Goal: Transaction & Acquisition: Purchase product/service

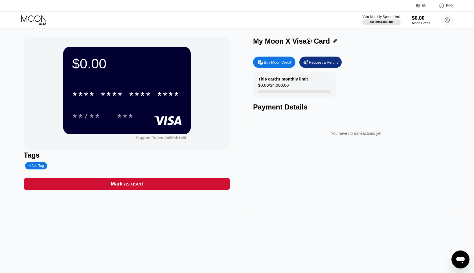
click at [278, 64] on div "Buy Moon Credit" at bounding box center [277, 62] width 27 height 5
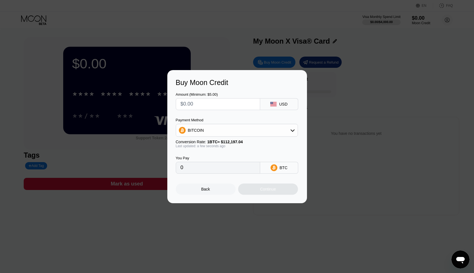
click at [206, 127] on div "BITCOIN" at bounding box center [237, 130] width 122 height 11
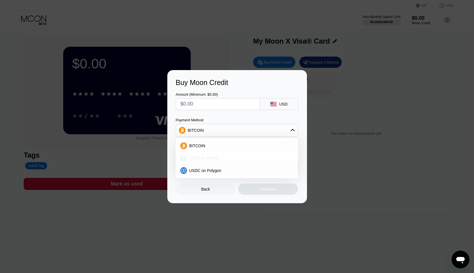
click at [199, 158] on span "USDT on TRON" at bounding box center [203, 158] width 28 height 5
type input "0.00"
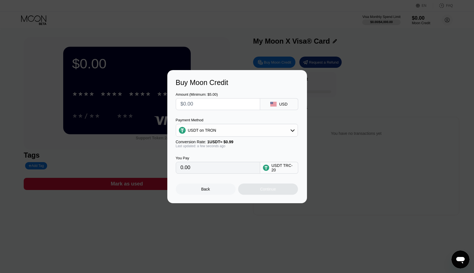
click at [197, 106] on input "text" at bounding box center [217, 104] width 75 height 11
drag, startPoint x: 197, startPoint y: 106, endPoint x: 167, endPoint y: 103, distance: 30.0
click at [167, 103] on div "Buy Moon Credit Amount (Minimum: $5.00) USD Payment Method USDT on TRON Convers…" at bounding box center [237, 136] width 474 height 133
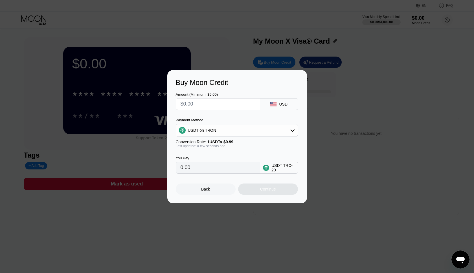
type input "$2"
type input "2.02"
type input "$25"
type input "25.25"
type input "$25"
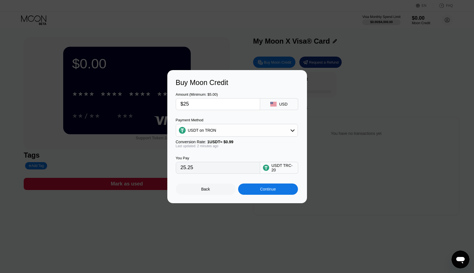
click at [247, 189] on div "Continue" at bounding box center [268, 189] width 60 height 11
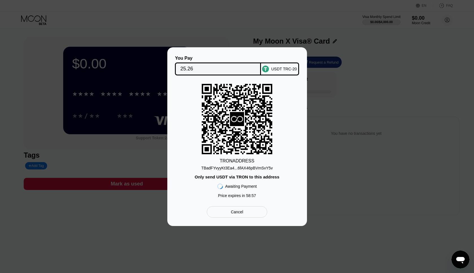
click at [211, 170] on div "TBadFYvyyKt3Ea4...6fAX46pBVmSvY5v" at bounding box center [237, 168] width 72 height 5
click at [231, 169] on div "TBadFYvyyKt3Ea4...6fAX46pBVmSvY5v" at bounding box center [237, 168] width 72 height 5
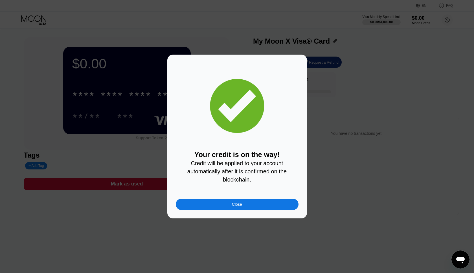
click at [229, 206] on div "Close" at bounding box center [237, 204] width 123 height 11
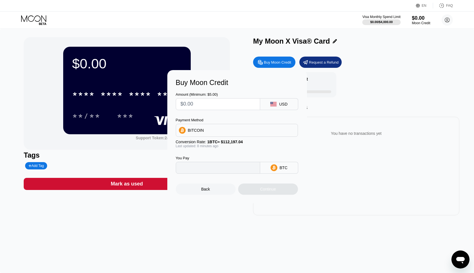
type input "0"
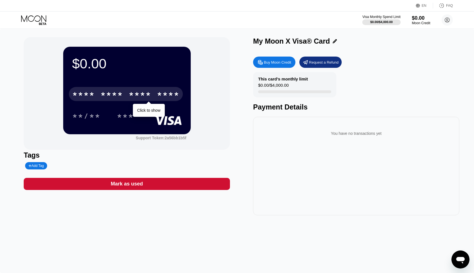
click at [113, 97] on div "* * * *" at bounding box center [111, 95] width 23 height 9
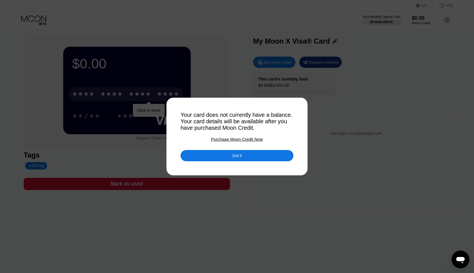
click at [217, 156] on div "Got it" at bounding box center [236, 155] width 113 height 11
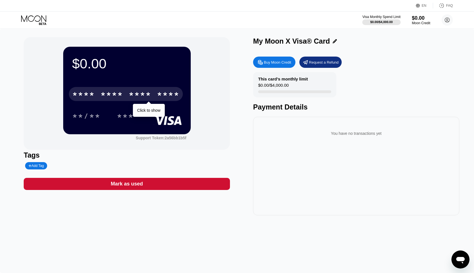
click at [147, 109] on div "**/** ***" at bounding box center [126, 116] width 109 height 14
click at [144, 98] on div "* * * *" at bounding box center [140, 95] width 23 height 9
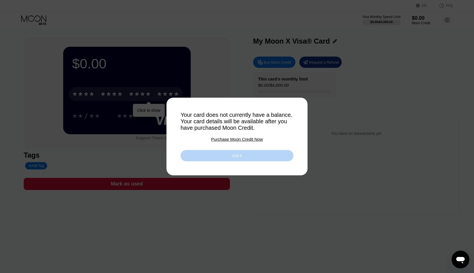
click at [212, 160] on div "Got it" at bounding box center [236, 155] width 113 height 11
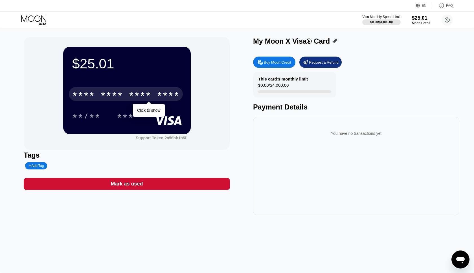
click at [158, 97] on div "****" at bounding box center [168, 95] width 23 height 9
click at [130, 96] on div "* * * *" at bounding box center [140, 95] width 23 height 9
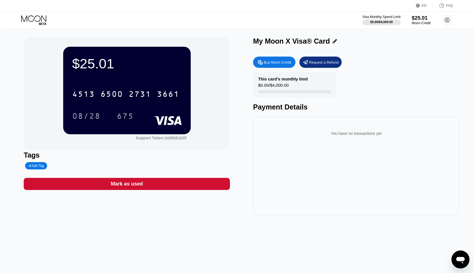
click at [417, 23] on div "Moon Credit" at bounding box center [420, 23] width 19 height 4
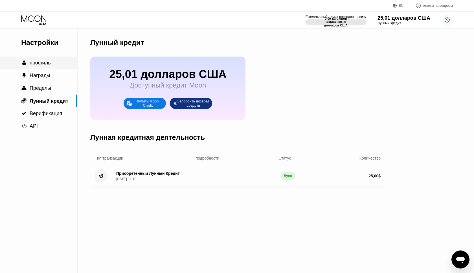
click at [49, 63] on span "профиль" at bounding box center [40, 63] width 21 height 6
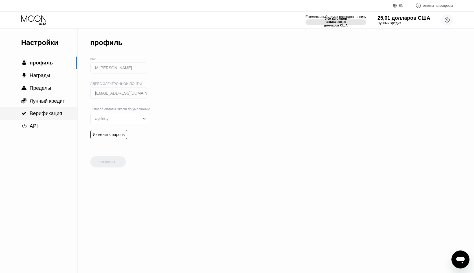
click at [38, 115] on span "Верификация" at bounding box center [46, 114] width 32 height 6
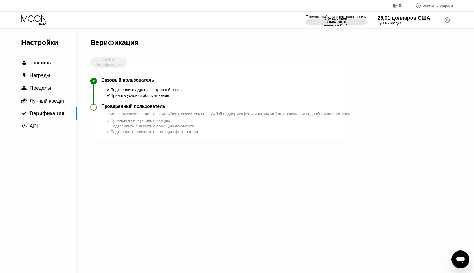
click at [110, 57] on div "Пройти Верификацию" at bounding box center [108, 67] width 37 height 21
click at [105, 65] on div "Пройти Верификацию" at bounding box center [108, 67] width 37 height 21
click at [445, 22] on circle at bounding box center [446, 19] width 11 height 11
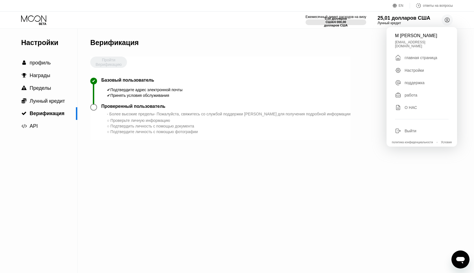
click at [347, 71] on div "Настройки  профиль  Награды  Пределы  Лунный кредит  Верификация  API Вер…" at bounding box center [237, 151] width 474 height 245
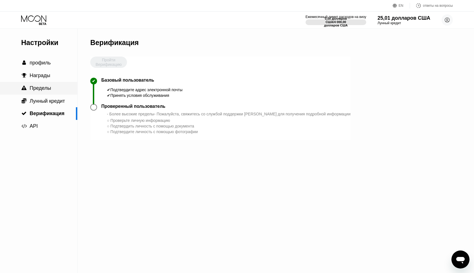
click at [45, 86] on span "Пределы" at bounding box center [40, 88] width 21 height 6
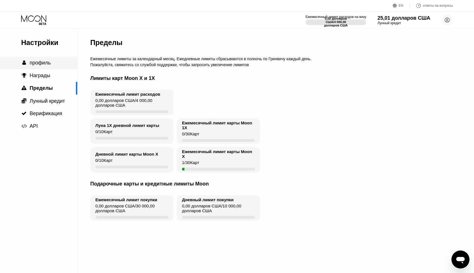
click at [52, 63] on div " профиль" at bounding box center [38, 63] width 77 height 6
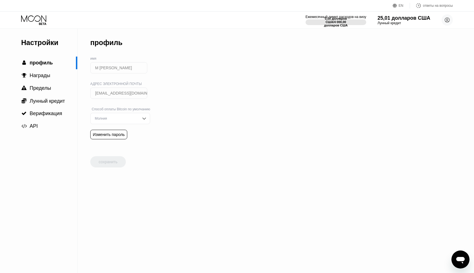
click at [112, 67] on input "М [PERSON_NAME]" at bounding box center [118, 67] width 57 height 11
click at [110, 67] on input "М [PERSON_NAME]" at bounding box center [118, 67] width 57 height 11
click at [41, 76] on span "Награды" at bounding box center [40, 76] width 21 height 6
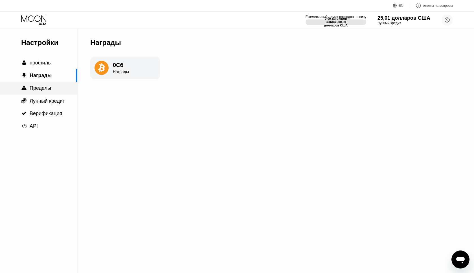
click at [46, 88] on span "Пределы" at bounding box center [40, 88] width 21 height 6
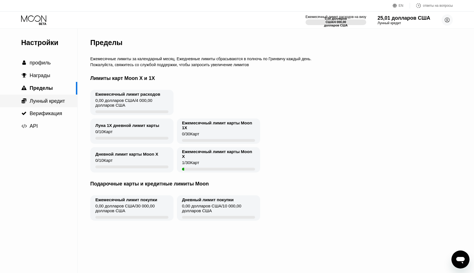
click at [46, 100] on span "Лунный кредит" at bounding box center [47, 101] width 35 height 6
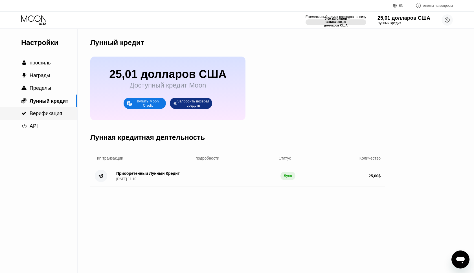
click at [44, 111] on div " Верификация" at bounding box center [38, 113] width 77 height 13
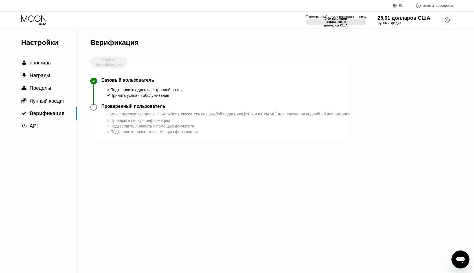
click at [120, 106] on div "Проверенный пользователь" at bounding box center [133, 106] width 64 height 5
click at [108, 62] on div "Пройти Верификацию" at bounding box center [108, 67] width 37 height 21
click at [37, 126] on span "API" at bounding box center [34, 126] width 8 height 6
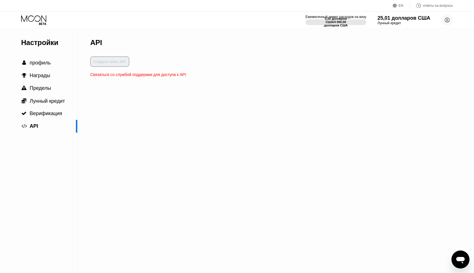
click at [109, 61] on div "Создать ключ API" at bounding box center [138, 65] width 96 height 16
click at [42, 21] on icon at bounding box center [34, 20] width 26 height 10
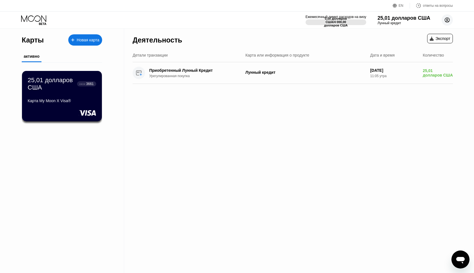
click at [448, 21] on circle at bounding box center [446, 19] width 11 height 11
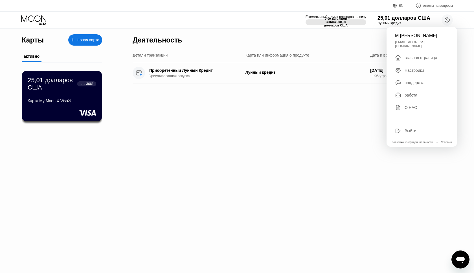
click at [396, 5] on div "EN" at bounding box center [395, 6] width 6 height 6
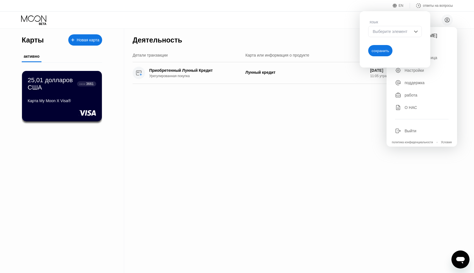
click at [415, 33] on img at bounding box center [416, 32] width 6 height 6
click at [415, 33] on div at bounding box center [416, 32] width 6 height 6
click at [449, 22] on circle at bounding box center [446, 19] width 11 height 11
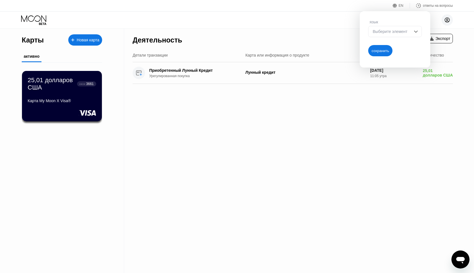
click at [449, 22] on circle at bounding box center [446, 19] width 11 height 11
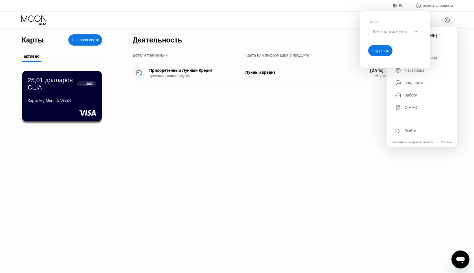
click at [364, 138] on div "Деятельность Экспорт Детали транзакции Карта или информация о продукте Дата и в…" at bounding box center [292, 151] width 337 height 245
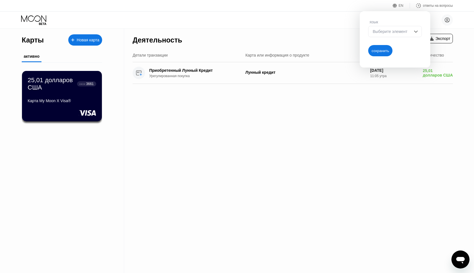
click at [400, 116] on div "Деятельность Экспорт Детали транзакции Карта или информация о продукте Дата и в…" at bounding box center [292, 151] width 337 height 245
click at [431, 97] on div "Деятельность Экспорт Детали транзакции Карта или информация о продукте Дата и в…" at bounding box center [292, 151] width 337 height 245
click at [386, 51] on div "сохранить" at bounding box center [379, 50] width 17 height 5
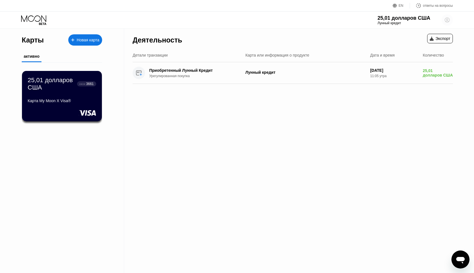
click at [451, 21] on circle at bounding box center [446, 19] width 11 height 11
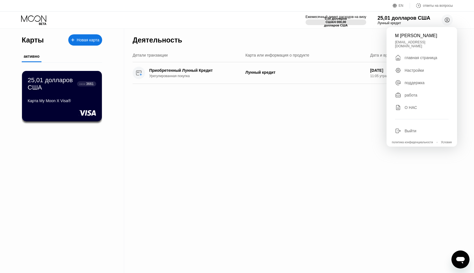
click at [418, 68] on div "Настройки" at bounding box center [413, 70] width 19 height 5
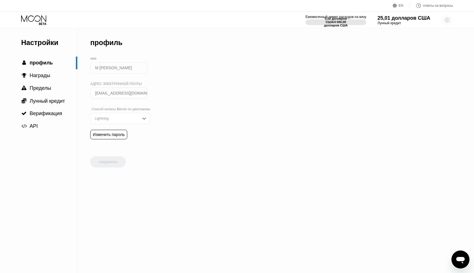
click at [444, 19] on circle at bounding box center [446, 19] width 11 height 11
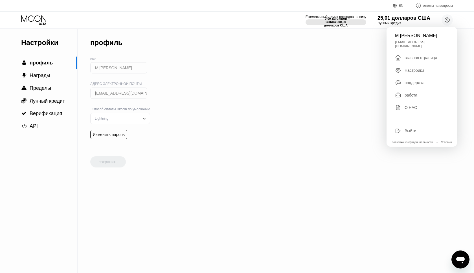
click at [420, 56] on div "главная страница" at bounding box center [420, 58] width 33 height 5
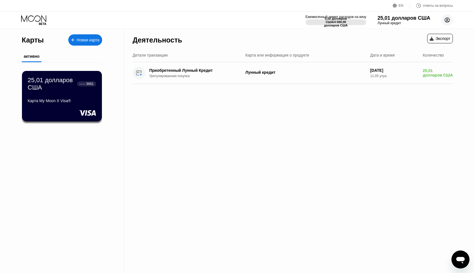
click at [447, 22] on icon at bounding box center [447, 20] width 5 height 5
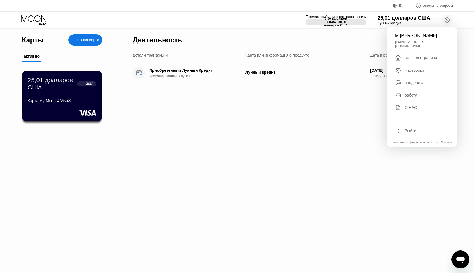
click at [419, 68] on div "Настройки" at bounding box center [413, 70] width 19 height 5
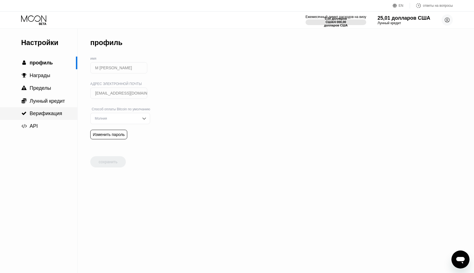
click at [57, 119] on div " Верификация" at bounding box center [38, 113] width 77 height 13
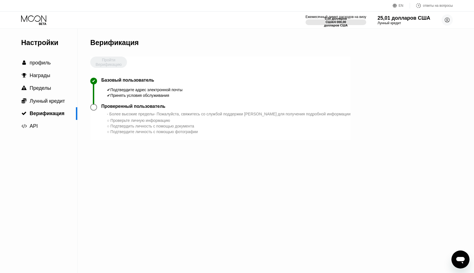
click at [111, 107] on div "Проверенный пользователь" at bounding box center [133, 106] width 64 height 5
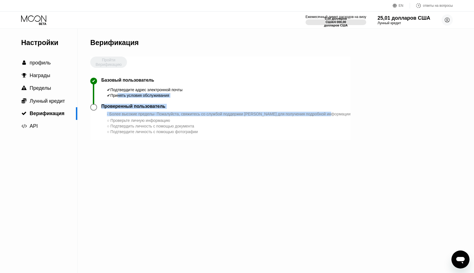
drag, startPoint x: 118, startPoint y: 94, endPoint x: 162, endPoint y: 119, distance: 50.2
click at [162, 119] on div "Пройти Верификацию ✔ Базовый пользователь ✔ Подтвердите адрес электронной почты…" at bounding box center [220, 99] width 260 height 84
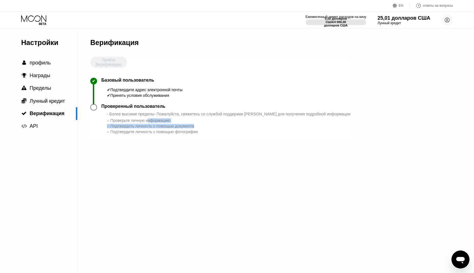
drag, startPoint x: 150, startPoint y: 122, endPoint x: 193, endPoint y: 130, distance: 43.3
click at [193, 130] on div "- Более высокие пределы - Пожалуйста, свяжитесь со службой поддержки Moon для п…" at bounding box center [228, 123] width 243 height 23
click at [447, 20] on icon at bounding box center [446, 20] width 3 height 3
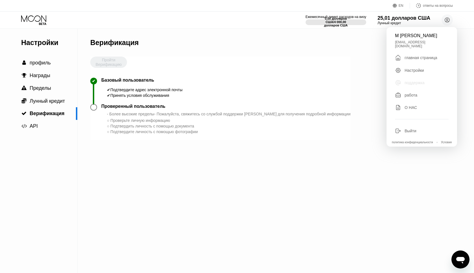
click at [415, 81] on div "поддержка" at bounding box center [414, 83] width 20 height 5
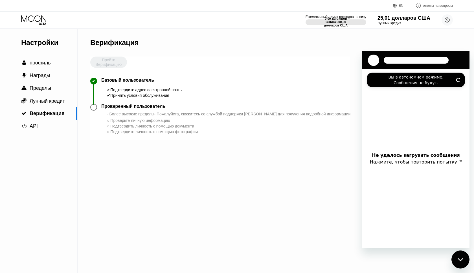
click at [447, 81] on label "Вы в автономном режиме. Сообщения не будут." at bounding box center [416, 79] width 76 height 11
click at [458, 80] on icon "Обновить подключение" at bounding box center [458, 80] width 5 height 5
click at [458, 82] on div "Вы в автономном режиме. Сообщения не будут." at bounding box center [416, 80] width 98 height 15
click at [349, 64] on div "Настройки  профиль  Награды  Пределы  Лунный кредит  Верификация  API Вер…" at bounding box center [237, 151] width 474 height 245
click at [459, 266] on div "Закрыть окно обмена сообщениями" at bounding box center [460, 259] width 17 height 17
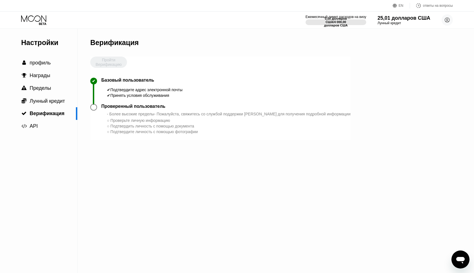
click at [459, 259] on icon "Открыть окно обмена сообщениями" at bounding box center [460, 260] width 8 height 7
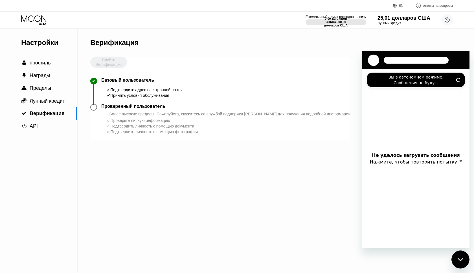
click at [458, 81] on icon "Обновить подключение" at bounding box center [458, 80] width 5 height 5
click at [32, 16] on icon at bounding box center [33, 18] width 25 height 6
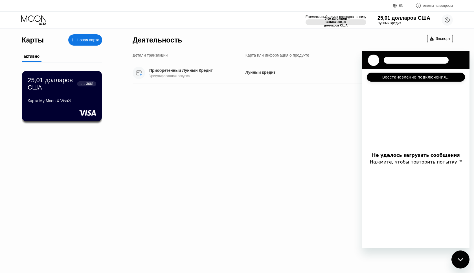
click at [184, 78] on div "Урегулированная покупка" at bounding box center [197, 76] width 97 height 4
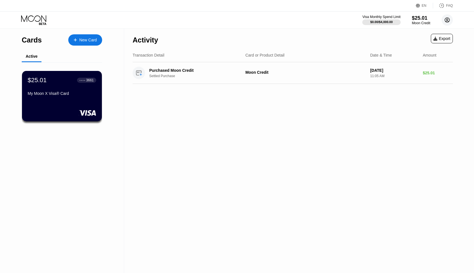
click at [445, 23] on circle at bounding box center [446, 19] width 11 height 11
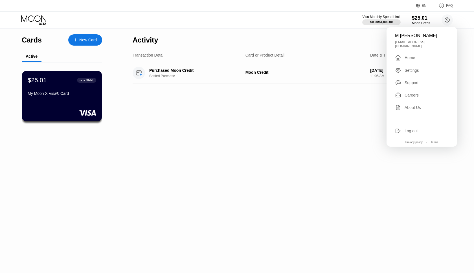
click at [416, 82] on div "Support" at bounding box center [422, 83] width 54 height 6
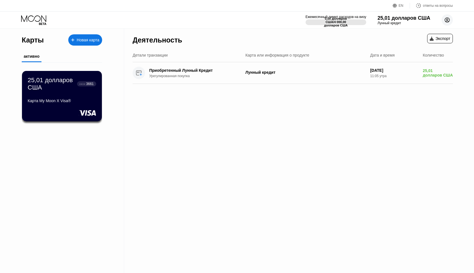
click at [447, 19] on icon at bounding box center [446, 20] width 3 height 3
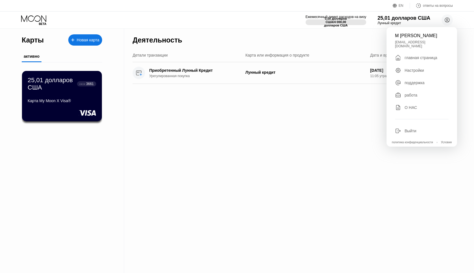
click at [413, 69] on div "Настройки" at bounding box center [413, 70] width 19 height 5
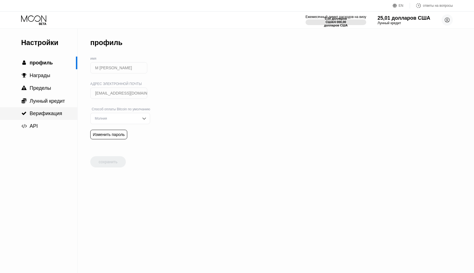
click at [45, 116] on span "Верификация" at bounding box center [46, 114] width 32 height 6
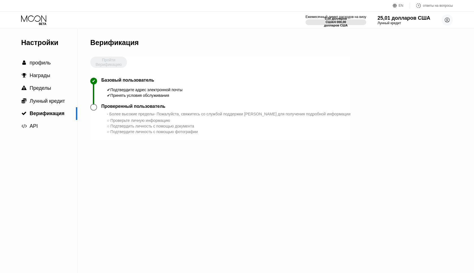
click at [105, 63] on div "Пройти Верификацию" at bounding box center [108, 67] width 37 height 21
click at [450, 21] on circle at bounding box center [446, 19] width 11 height 11
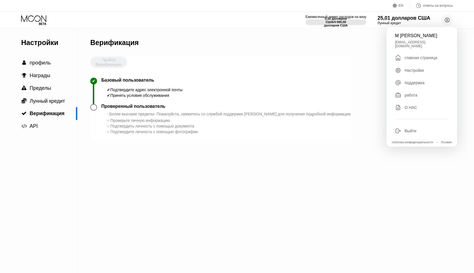
click at [410, 81] on div "поддержка" at bounding box center [414, 83] width 20 height 5
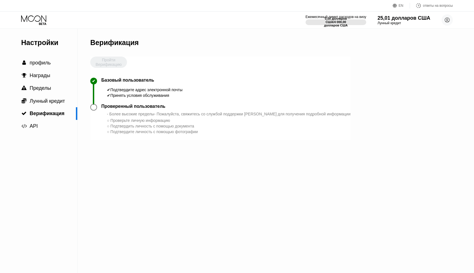
click at [41, 17] on icon at bounding box center [33, 18] width 25 height 6
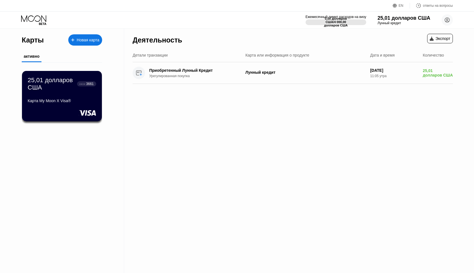
click at [41, 17] on icon at bounding box center [33, 18] width 25 height 6
click at [45, 23] on icon at bounding box center [34, 20] width 26 height 10
click at [50, 94] on div "25,01 долларов США ● ● ● ● 3661 Карта My Moon X Visa®" at bounding box center [61, 90] width 69 height 29
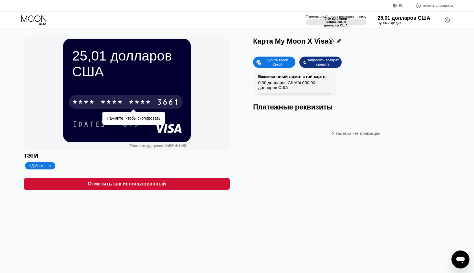
click at [137, 97] on div "**** **** **** 3661" at bounding box center [126, 102] width 114 height 14
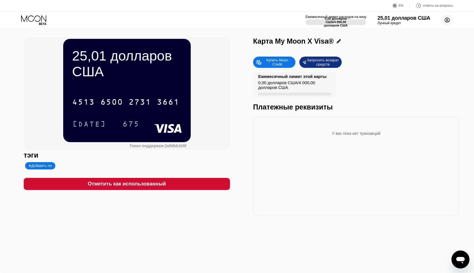
click at [446, 19] on circle at bounding box center [446, 19] width 11 height 11
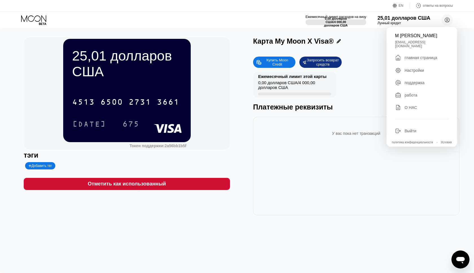
click at [408, 82] on div "поддержка" at bounding box center [422, 83] width 54 height 6
